Goal: Task Accomplishment & Management: Manage account settings

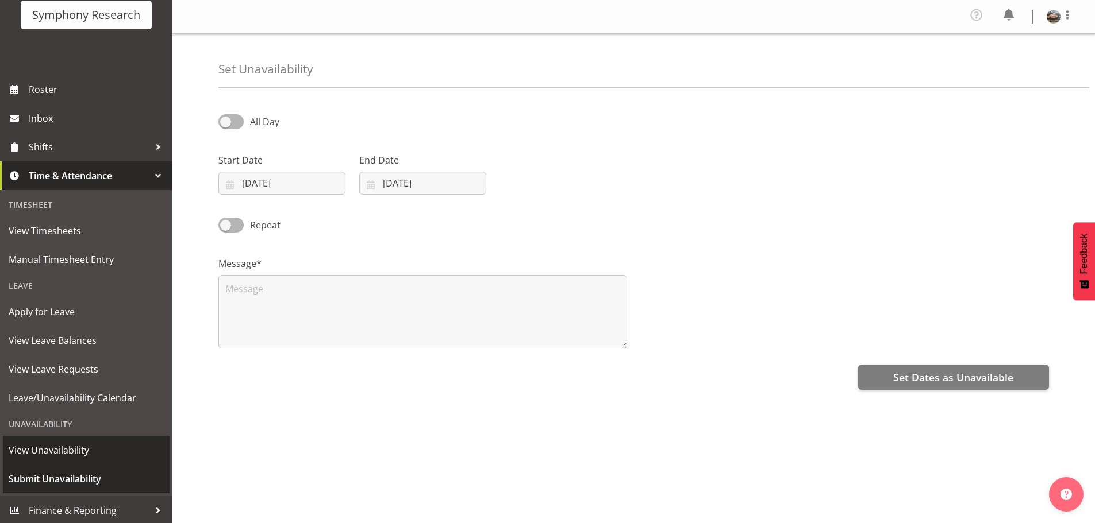
scroll to position [84, 0]
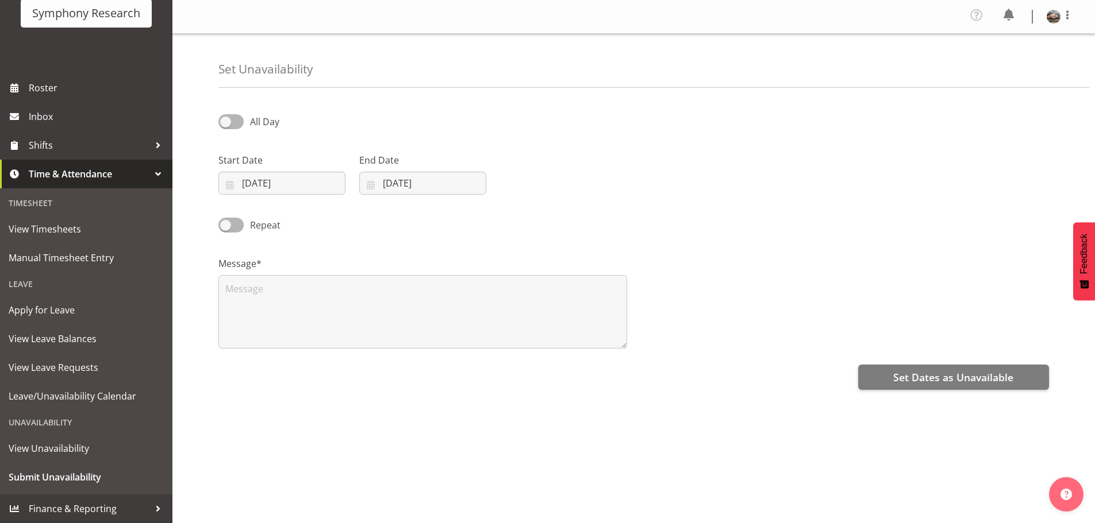
click at [44, 428] on div "Unavailability" at bounding box center [86, 423] width 167 height 24
click at [43, 451] on span "View Unavailability" at bounding box center [86, 448] width 155 height 17
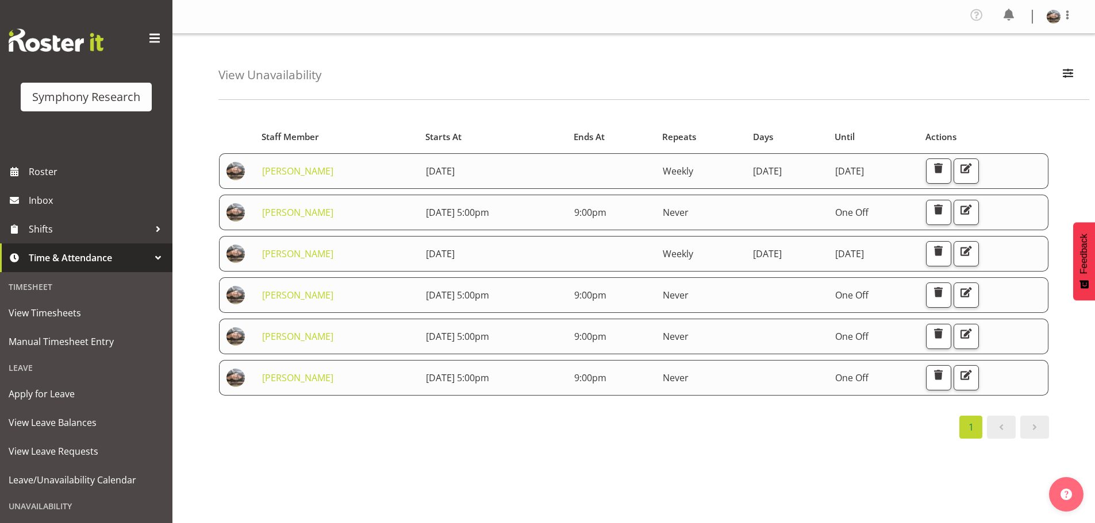
click at [750, 423] on div "1" at bounding box center [633, 427] width 830 height 23
click at [525, 436] on div "1" at bounding box center [633, 427] width 830 height 23
click at [55, 168] on span "Roster" at bounding box center [98, 171] width 138 height 17
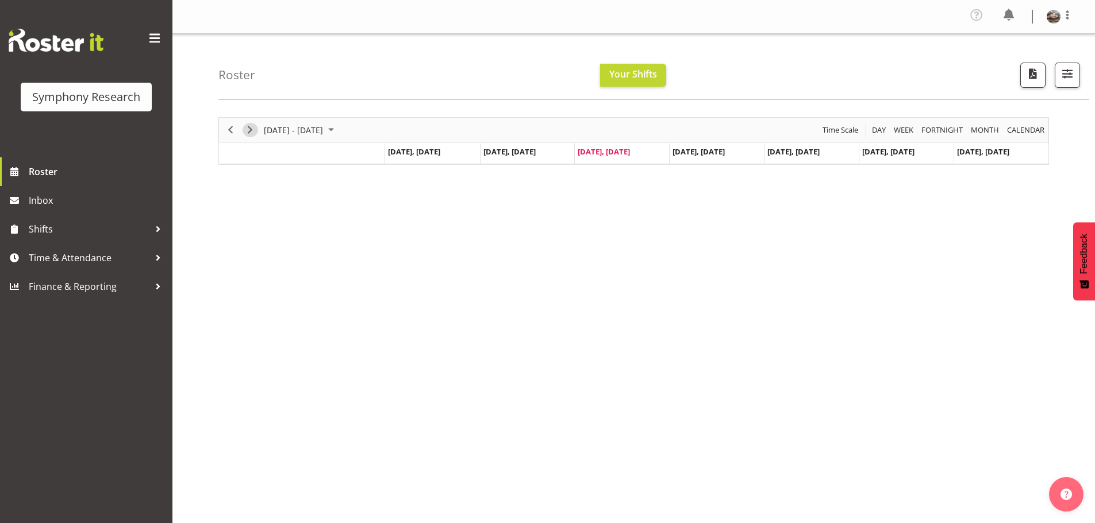
click at [252, 133] on span "Next" at bounding box center [250, 130] width 14 height 14
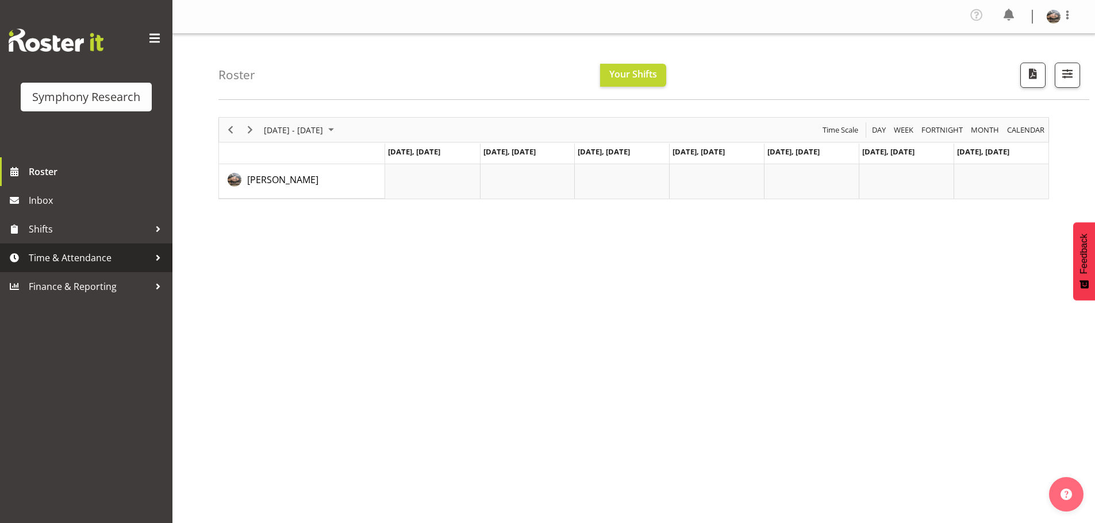
click at [68, 255] on span "Time & Attendance" at bounding box center [89, 257] width 121 height 17
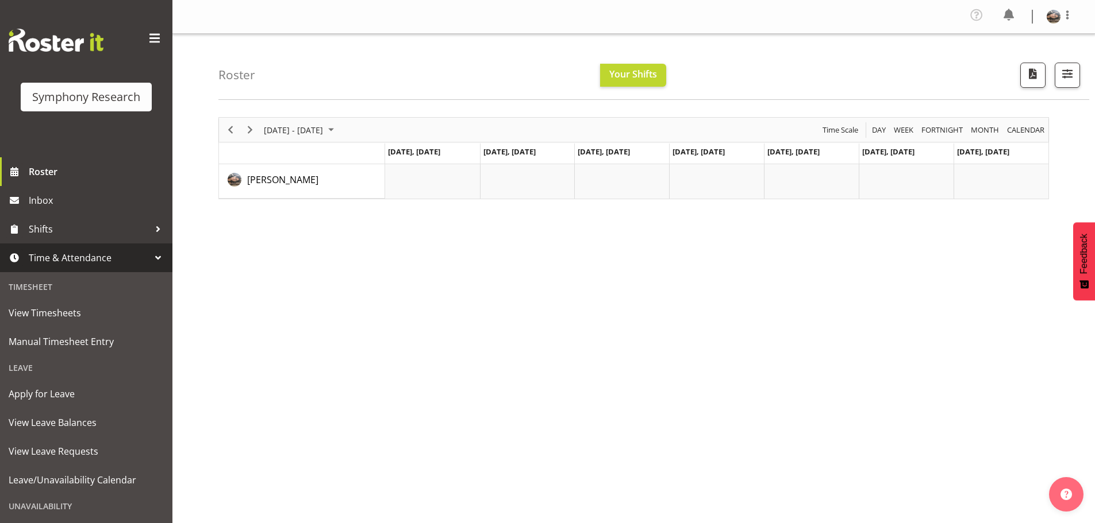
scroll to position [84, 0]
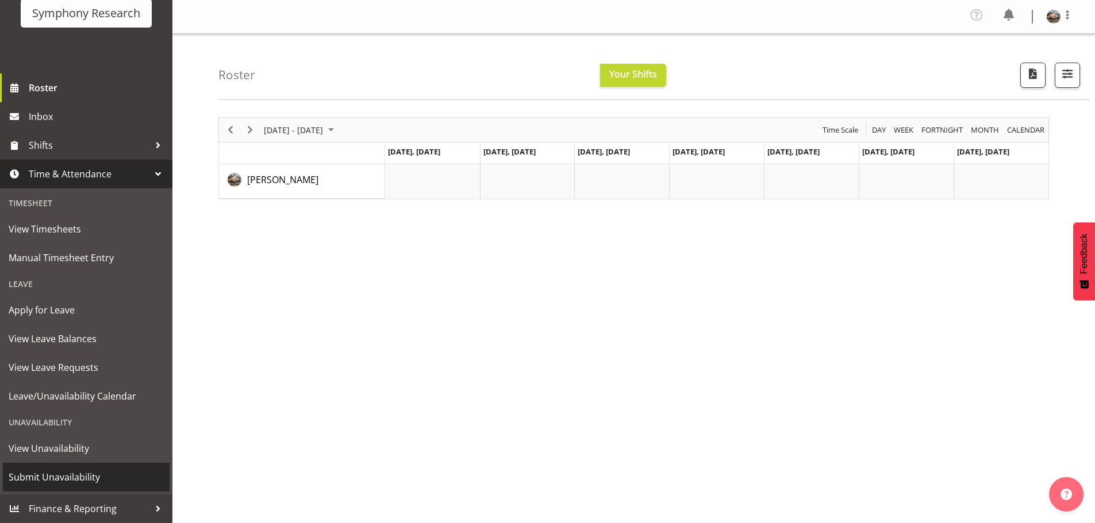
click at [55, 475] on span "Submit Unavailability" at bounding box center [86, 477] width 155 height 17
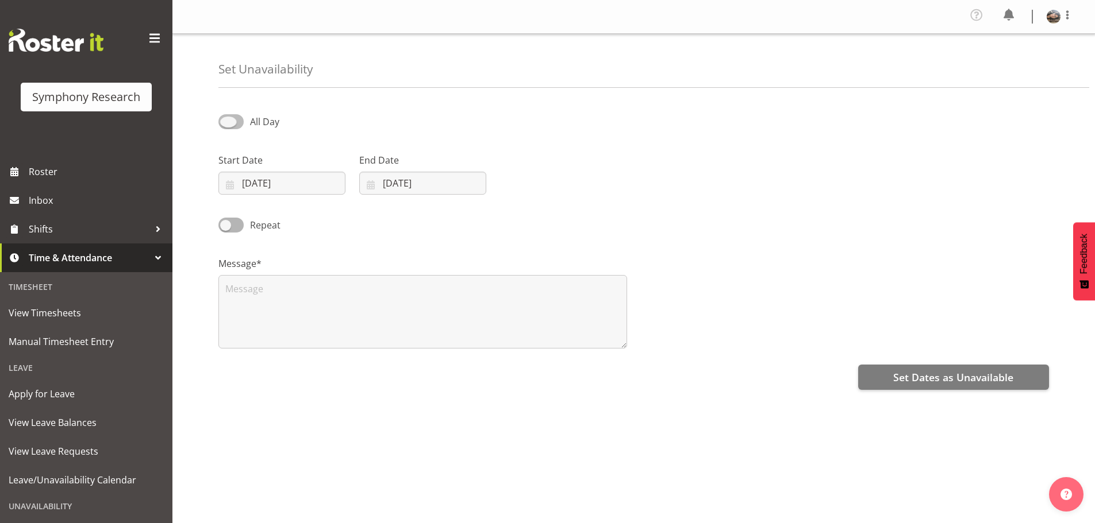
click at [231, 126] on span at bounding box center [230, 121] width 25 height 14
click at [226, 125] on input "All Day" at bounding box center [221, 121] width 7 height 7
click at [231, 126] on span at bounding box center [230, 121] width 25 height 14
click at [226, 125] on input "All Day" at bounding box center [221, 121] width 7 height 7
click at [227, 126] on span at bounding box center [230, 121] width 25 height 14
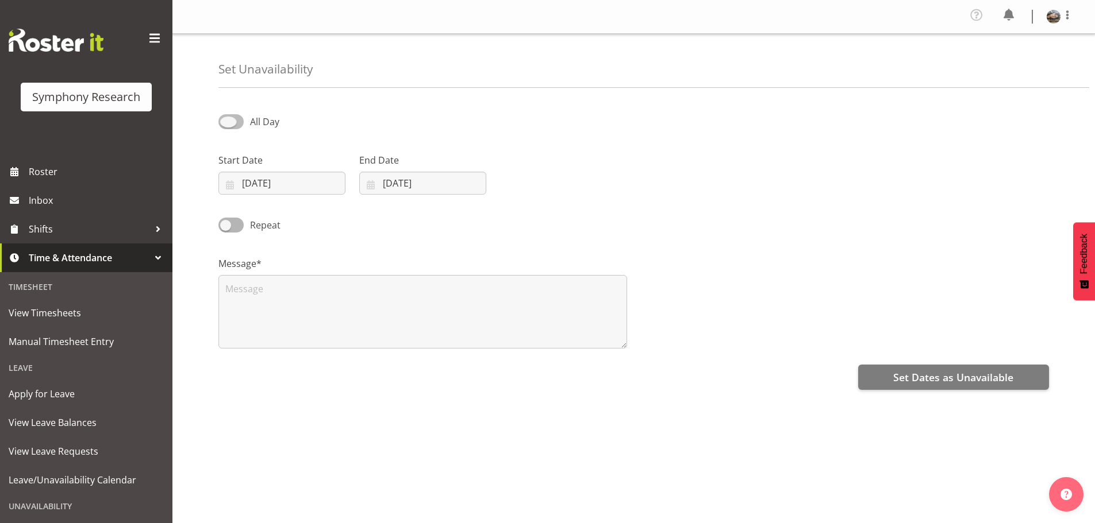
click at [226, 125] on input "All Day" at bounding box center [221, 121] width 7 height 7
checkbox input "true"
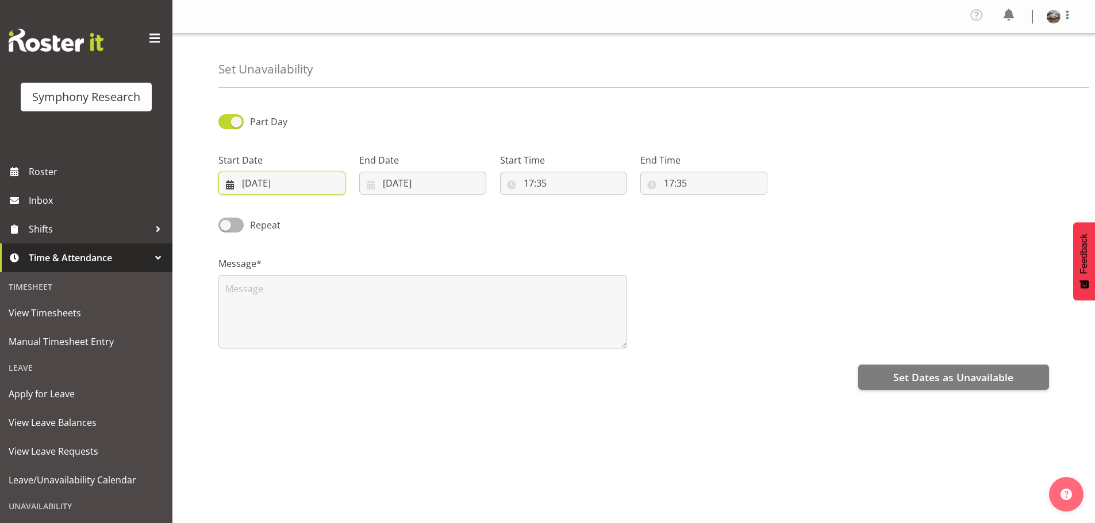
click at [264, 182] on input "[DATE]" at bounding box center [281, 183] width 127 height 23
click at [332, 319] on span "18" at bounding box center [333, 320] width 9 height 11
type input "18/09/2025"
click at [394, 179] on input "[DATE]" at bounding box center [422, 183] width 127 height 23
click at [472, 318] on span "18" at bounding box center [474, 320] width 9 height 11
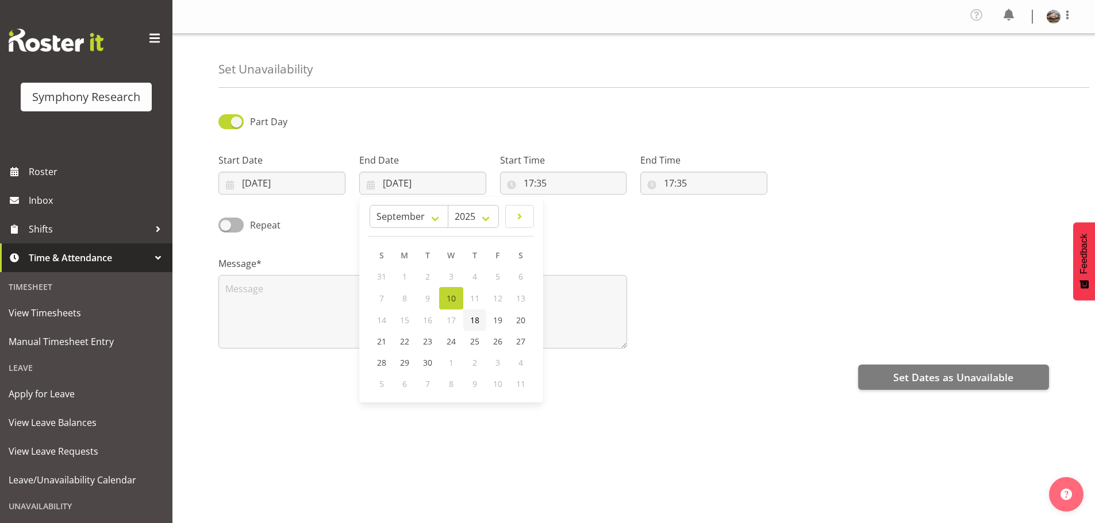
type input "18/09/2025"
click at [532, 184] on input "17:35" at bounding box center [563, 183] width 127 height 23
click at [603, 216] on select "00 01 02 03 04 05 06 07 08 09 10 11 12 13 14 15 16 17 18 19 20 21 22 23 24 25 2…" at bounding box center [608, 213] width 26 height 23
select select "0"
click at [595, 202] on select "00 01 02 03 04 05 06 07 08 09 10 11 12 13 14 15 16 17 18 19 20 21 22 23 24 25 2…" at bounding box center [608, 213] width 26 height 23
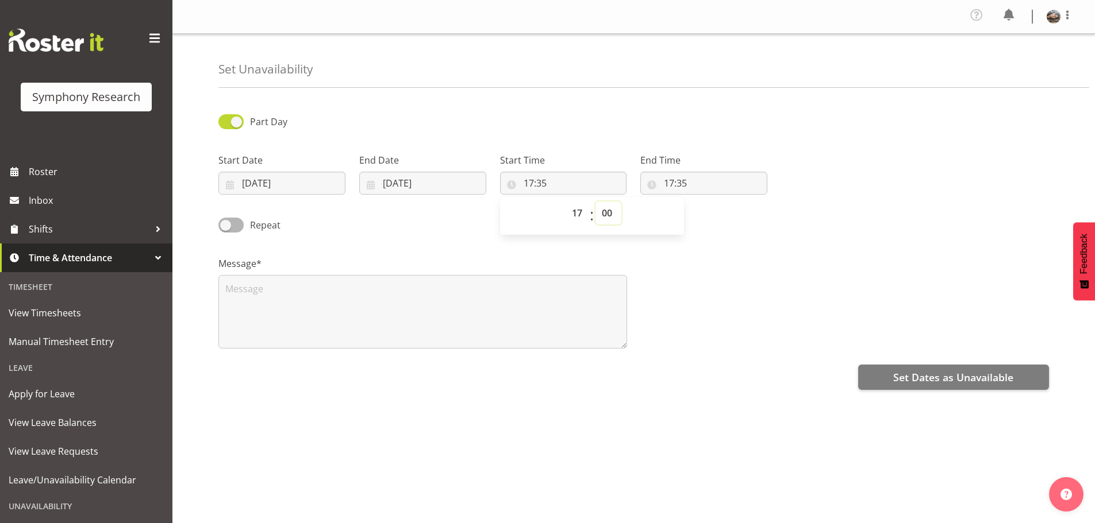
type input "17:00"
click at [686, 180] on input "17:35" at bounding box center [703, 183] width 127 height 23
click at [714, 213] on select "00 01 02 03 04 05 06 07 08 09 10 11 12 13 14 15 16 17 18 19 20 21 22 23" at bounding box center [719, 213] width 26 height 23
select select "21"
click at [706, 202] on select "00 01 02 03 04 05 06 07 08 09 10 11 12 13 14 15 16 17 18 19 20 21 22 23" at bounding box center [719, 213] width 26 height 23
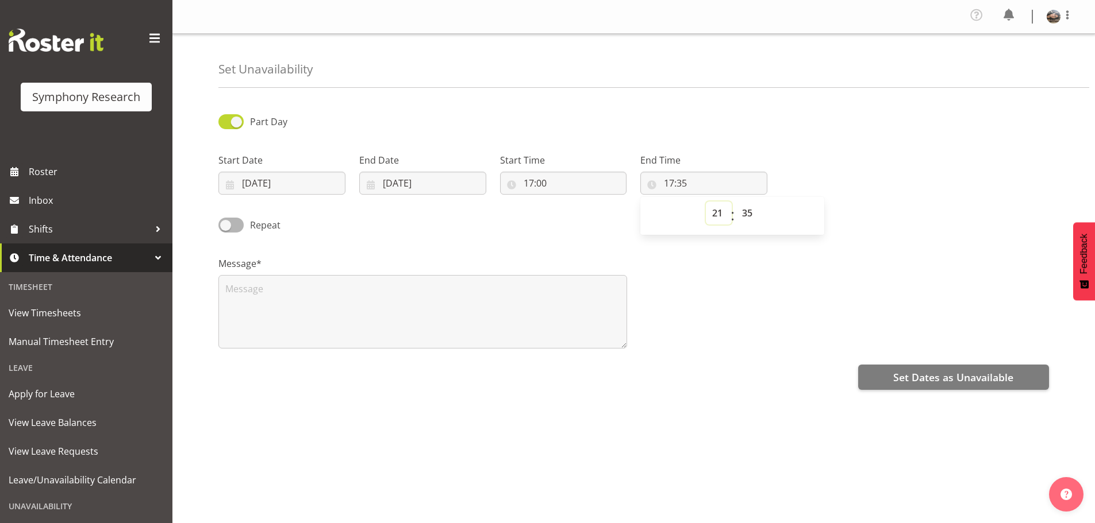
type input "21:35"
click at [751, 217] on select "00 01 02 03 04 05 06 07 08 09 10 11 12 13 14 15 16 17 18 19 20 21 22 23 24 25 2…" at bounding box center [749, 213] width 26 height 23
select select "0"
click at [736, 202] on select "00 01 02 03 04 05 06 07 08 09 10 11 12 13 14 15 16 17 18 19 20 21 22 23 24 25 2…" at bounding box center [749, 213] width 26 height 23
type input "21:00"
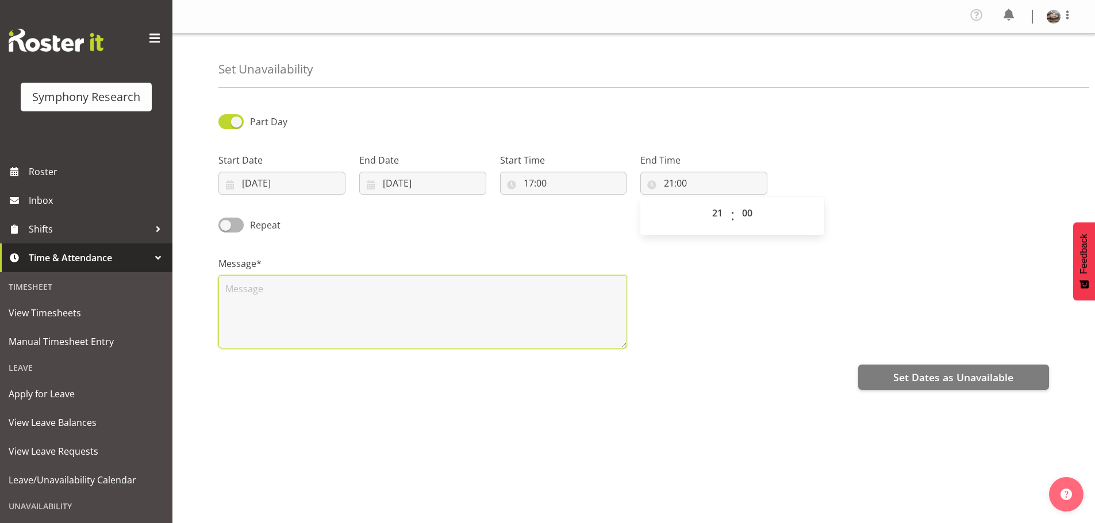
click at [244, 292] on textarea at bounding box center [422, 312] width 409 height 74
type textarea "LHH"
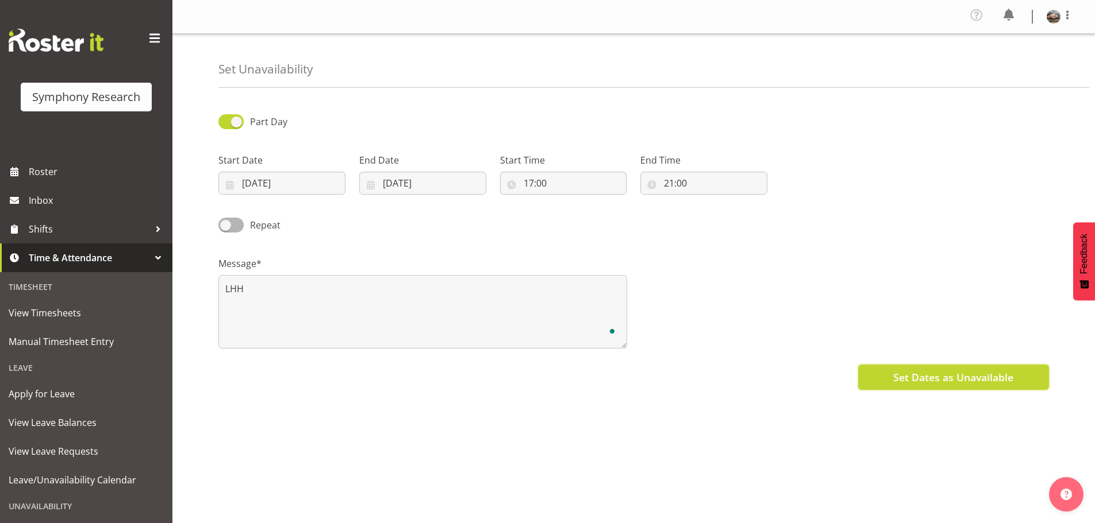
click at [903, 376] on span "Set Dates as Unavailable" at bounding box center [953, 377] width 120 height 15
